Goal: Use online tool/utility: Use online tool/utility

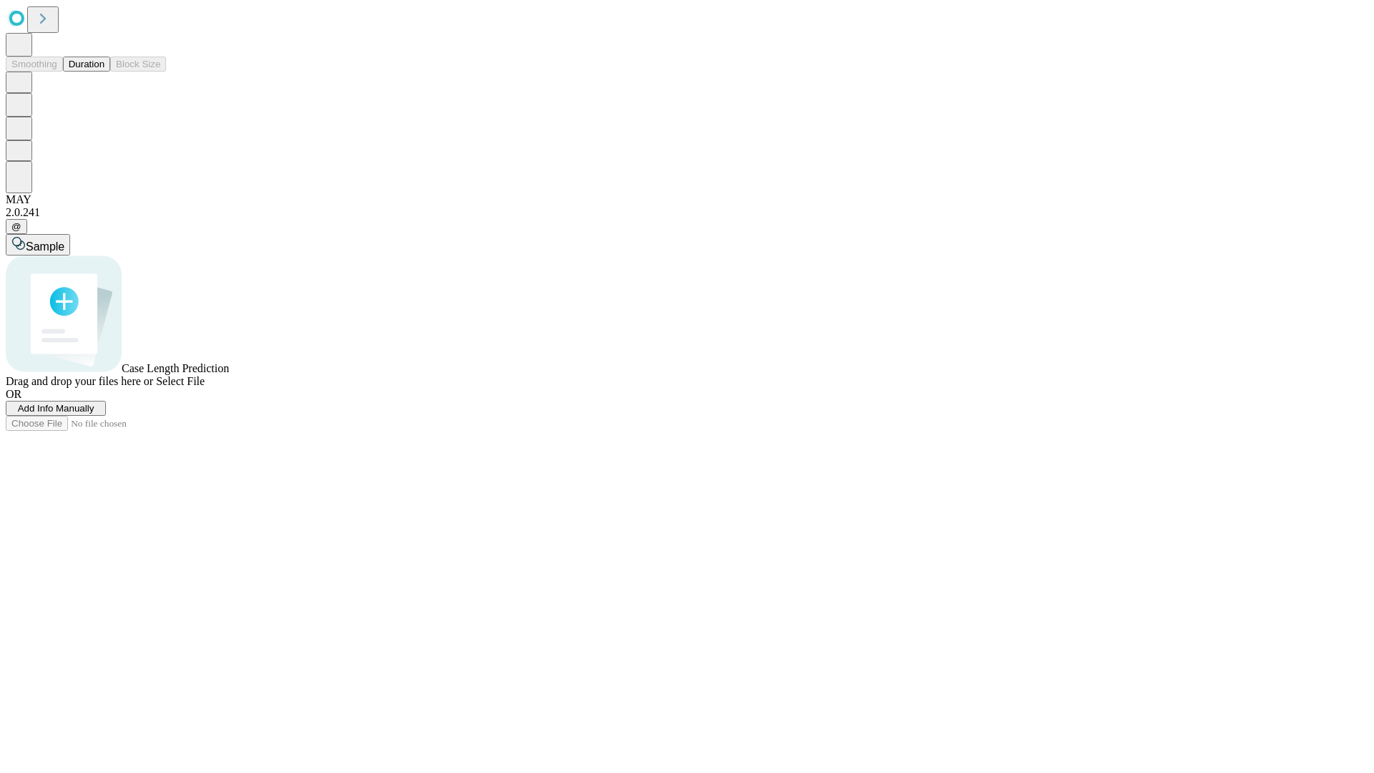
click at [205, 387] on span "Select File" at bounding box center [180, 381] width 49 height 12
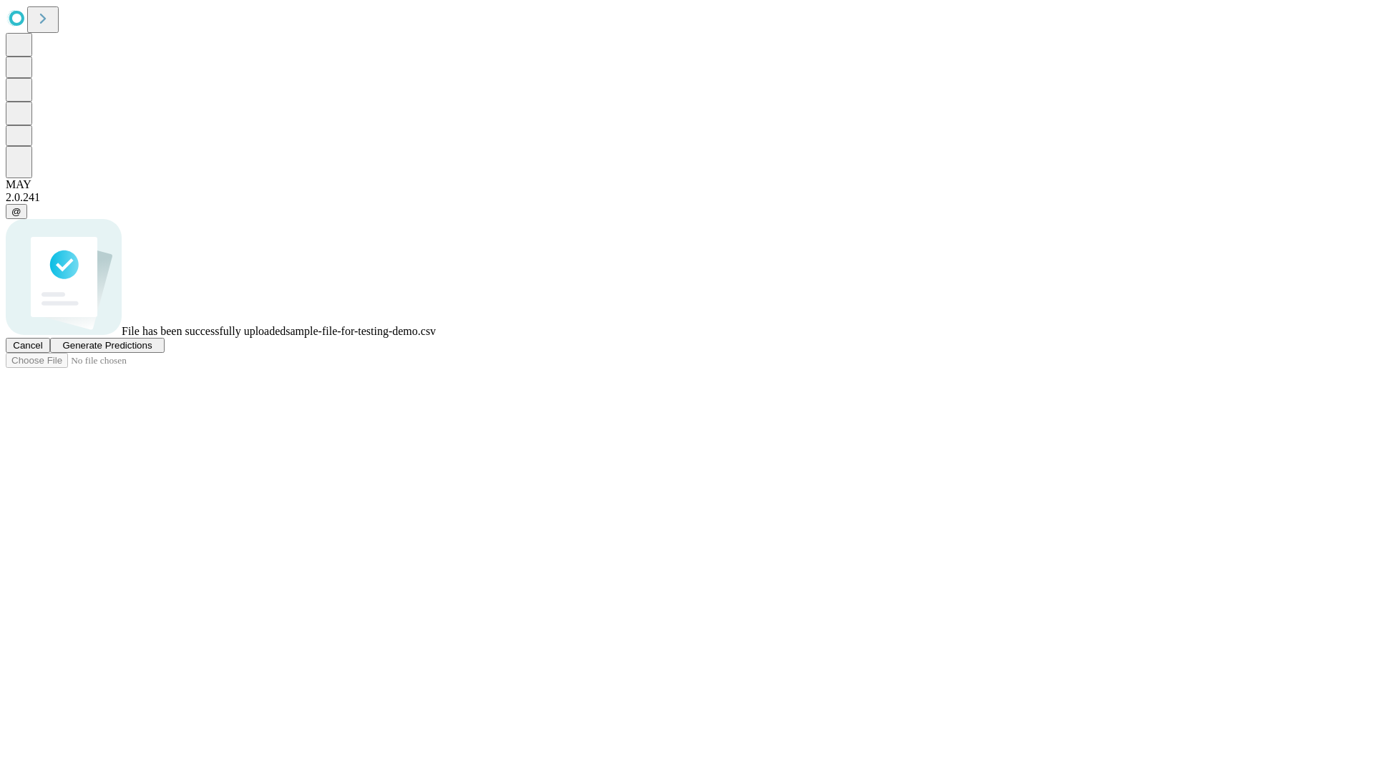
click at [152, 351] on span "Generate Predictions" at bounding box center [106, 345] width 89 height 11
